Goal: Transaction & Acquisition: Purchase product/service

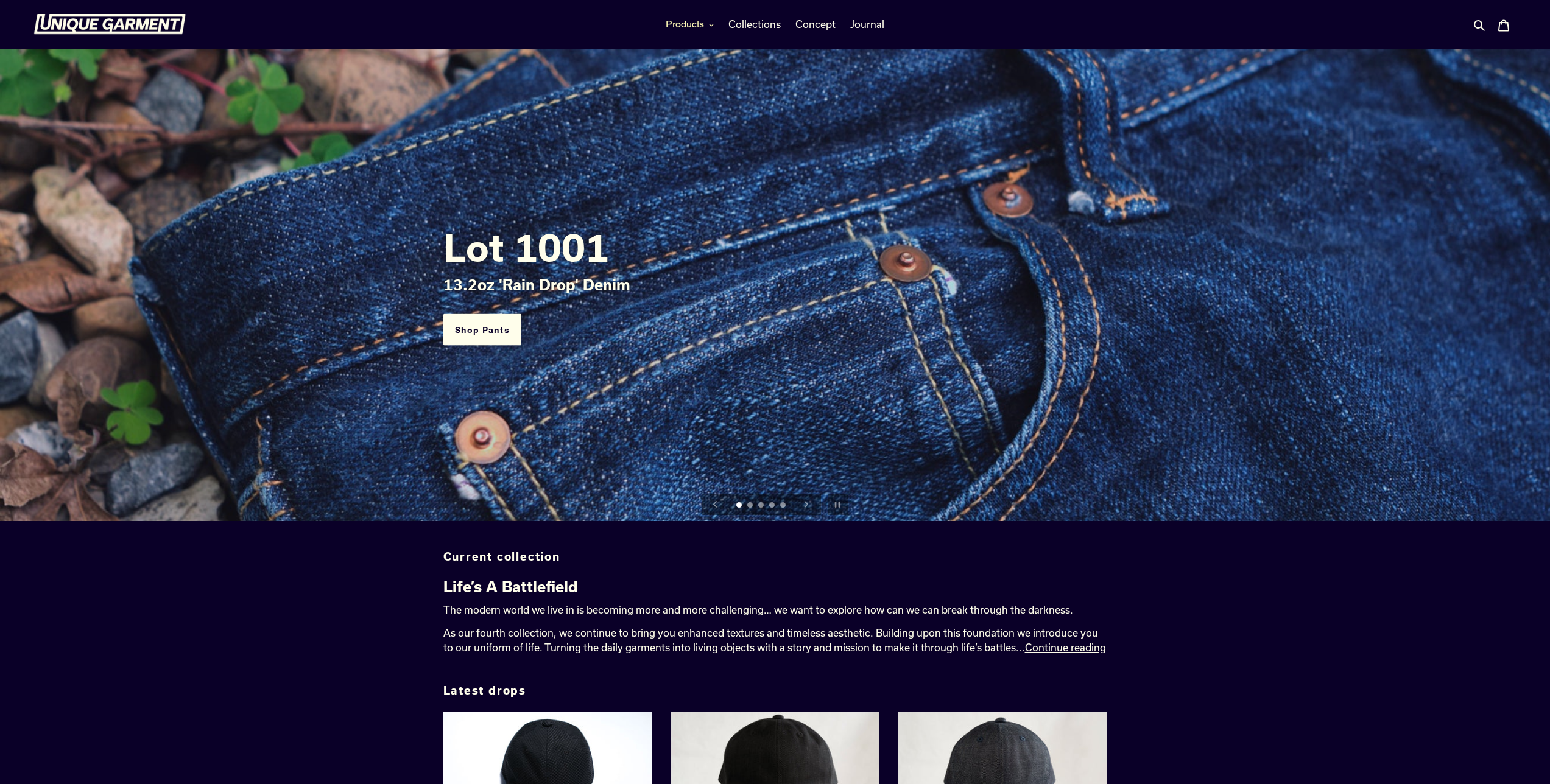
click at [687, 22] on span "Products" at bounding box center [684, 24] width 39 height 12
click at [684, 125] on link "Jackets" at bounding box center [711, 118] width 102 height 20
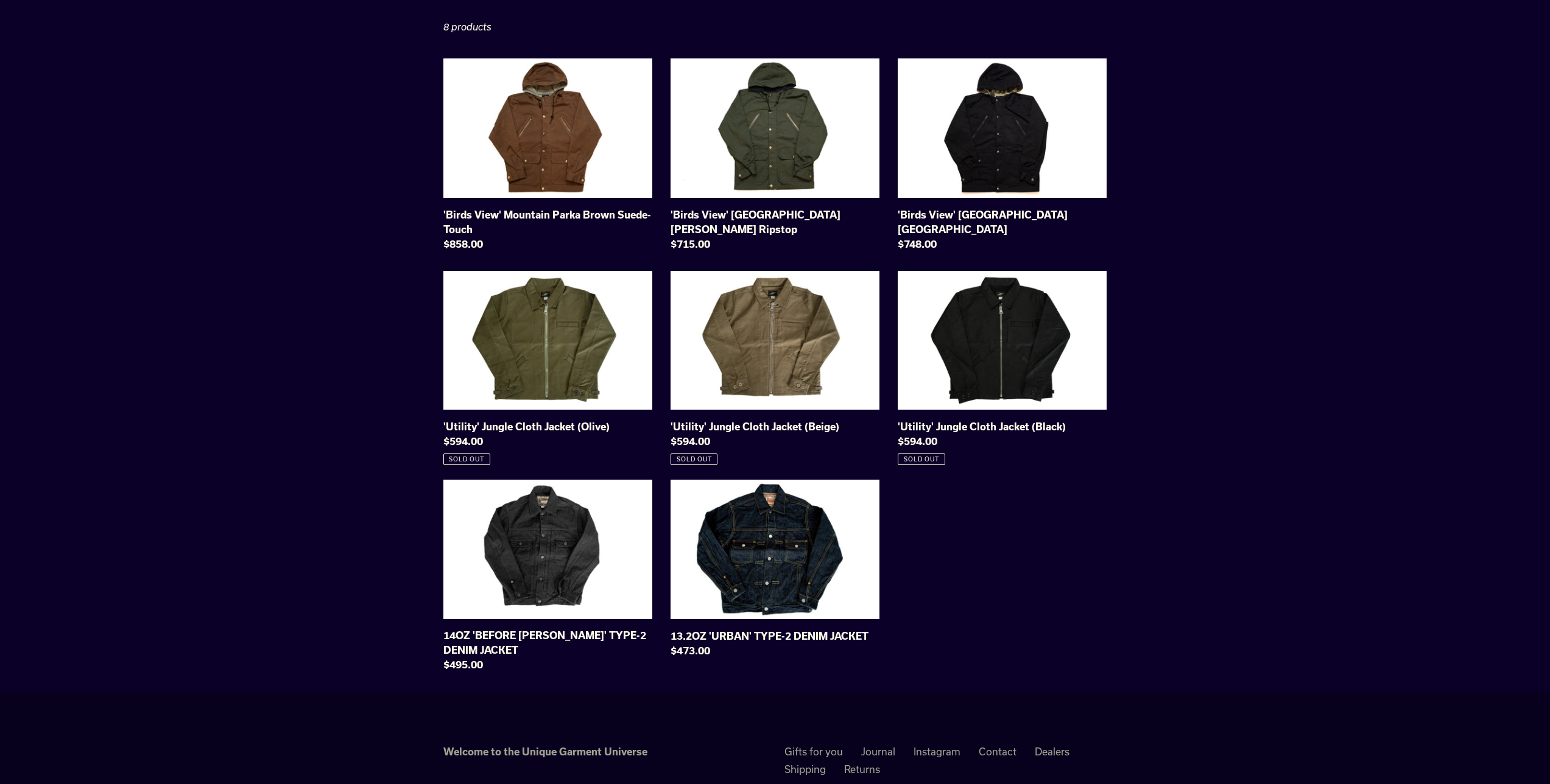
scroll to position [146, 0]
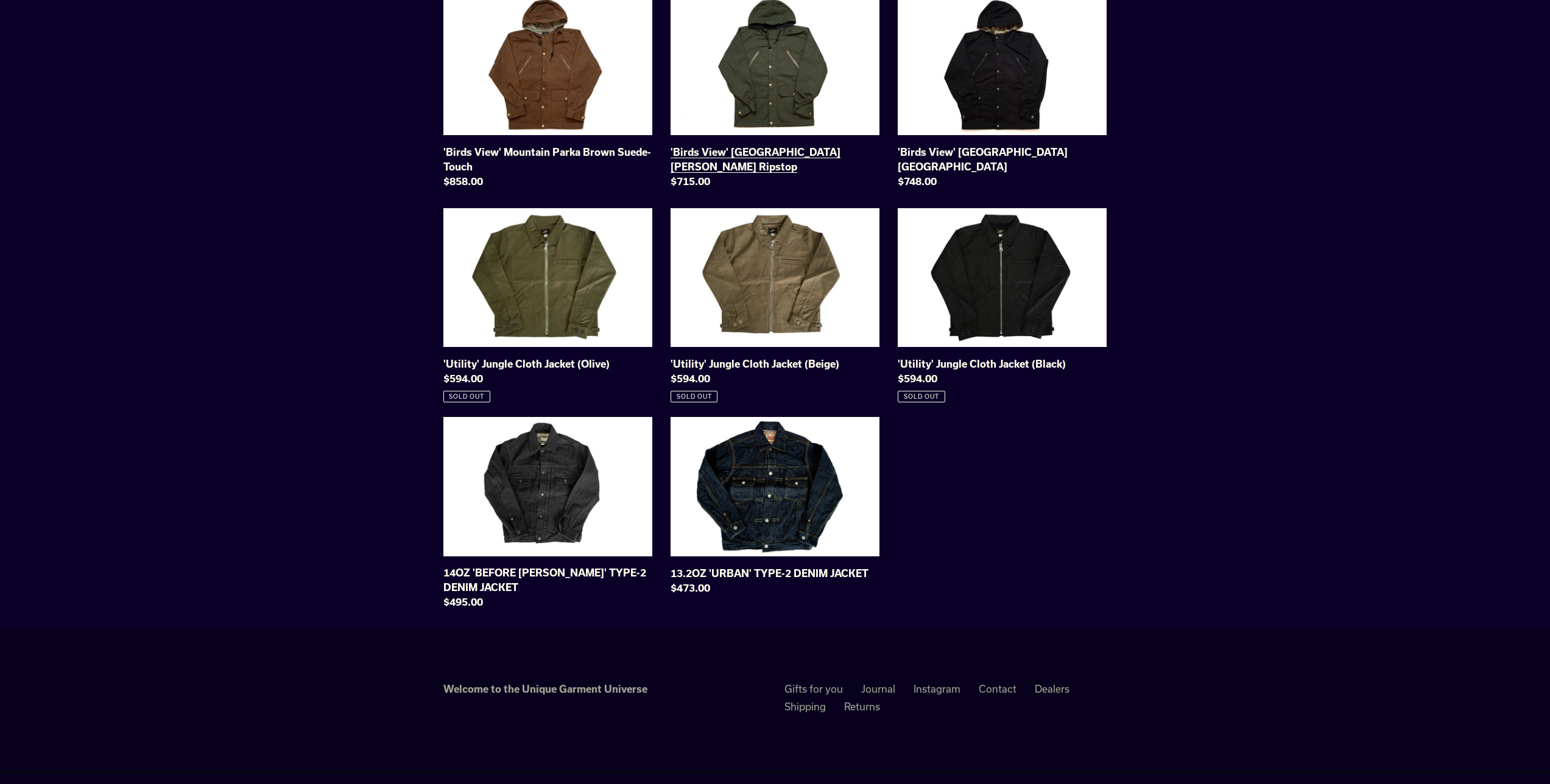
click at [773, 80] on link "'Birds View' Mountain Parka Olive Cotton Ripstop" at bounding box center [774, 94] width 209 height 198
